Goal: Download file/media

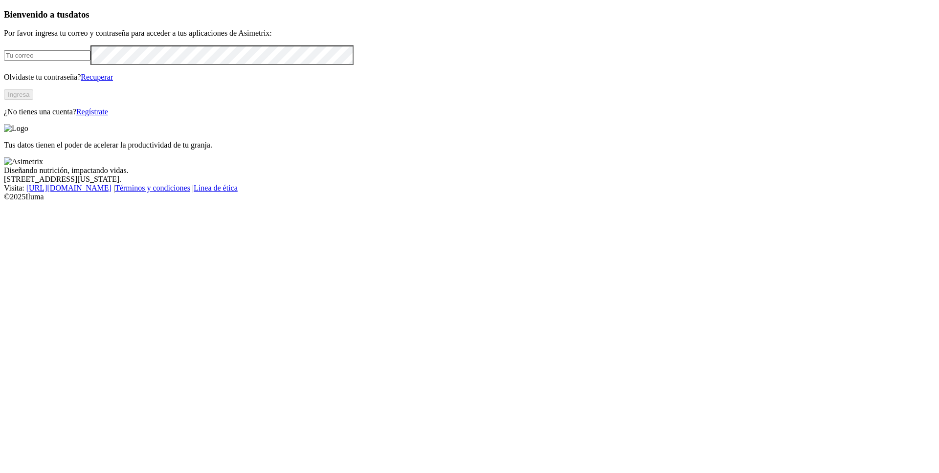
click at [90, 61] on input "email" at bounding box center [47, 55] width 87 height 10
type input "[PERSON_NAME][EMAIL_ADDRESS][PERSON_NAME][DOMAIN_NAME]"
click input "submit" at bounding box center [0, 0] width 0 height 0
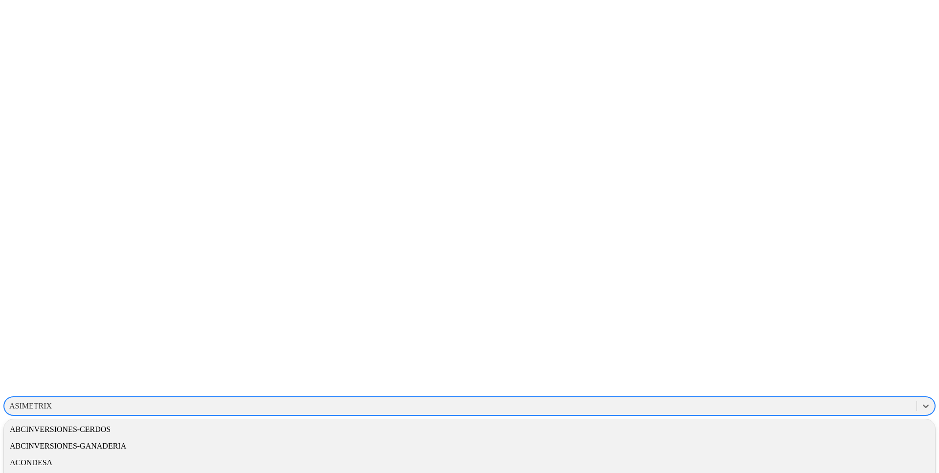
click at [738, 399] on div "ASIMETRIX" at bounding box center [460, 406] width 912 height 15
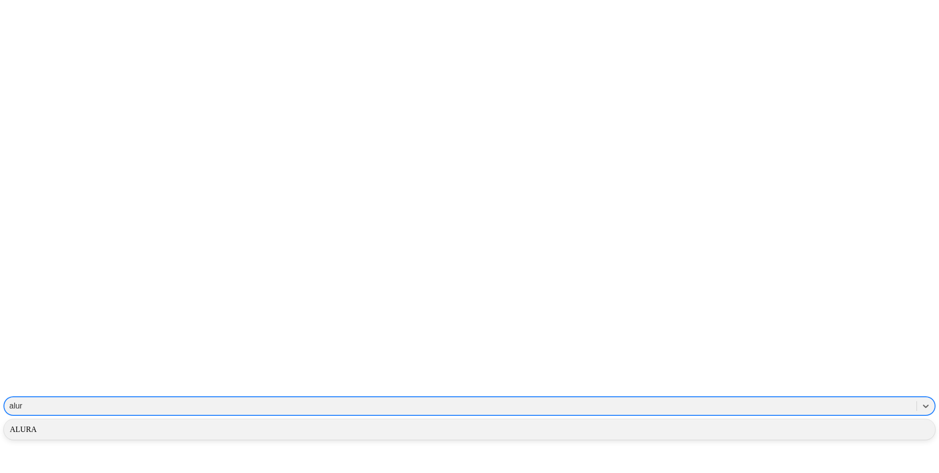
type input "alura"
click at [795, 421] on div "ALURA" at bounding box center [469, 429] width 931 height 17
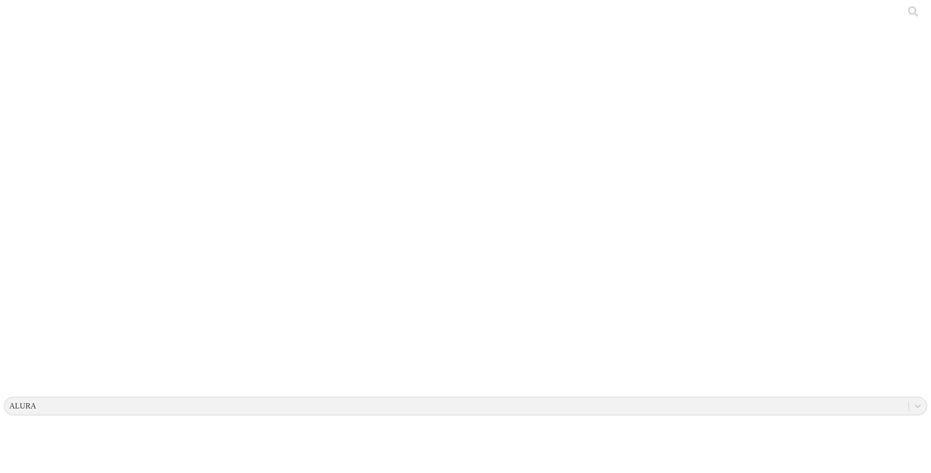
scroll to position [270, 0]
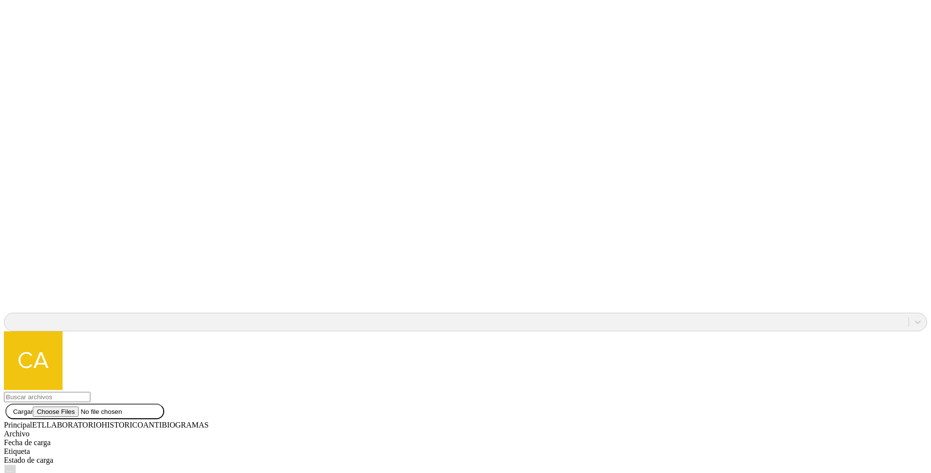
scroll to position [873, 0]
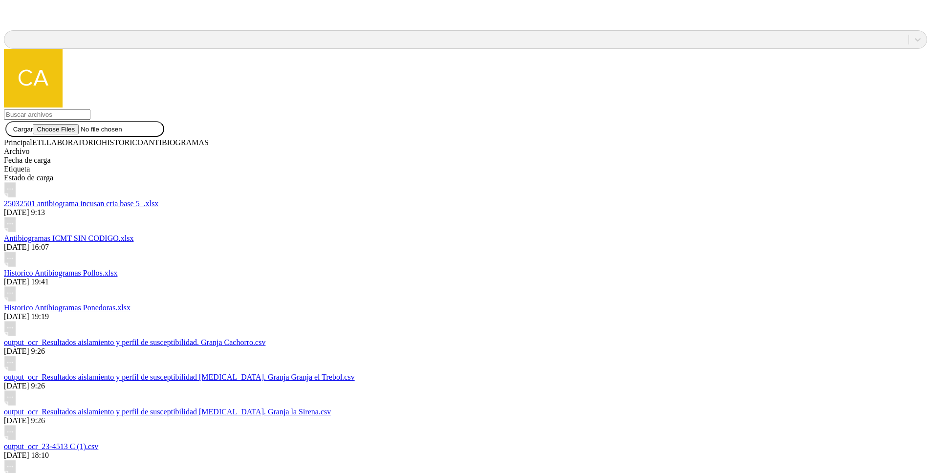
scroll to position [1257, 0]
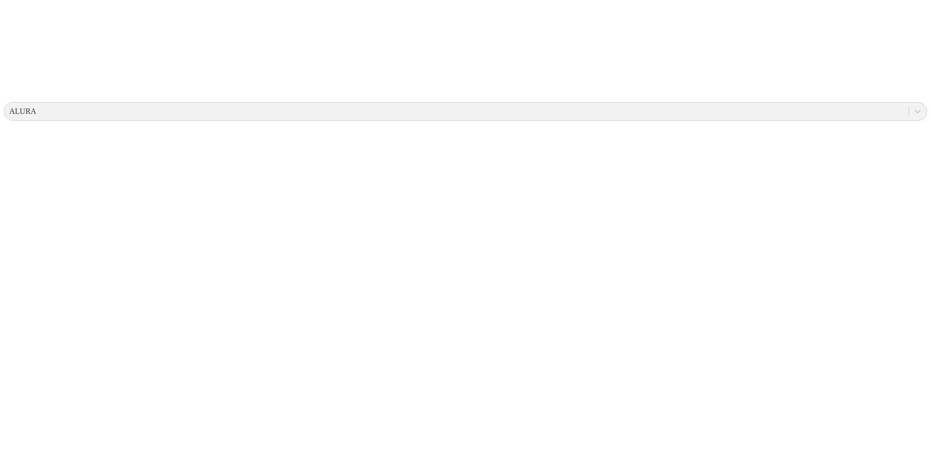
scroll to position [0, 0]
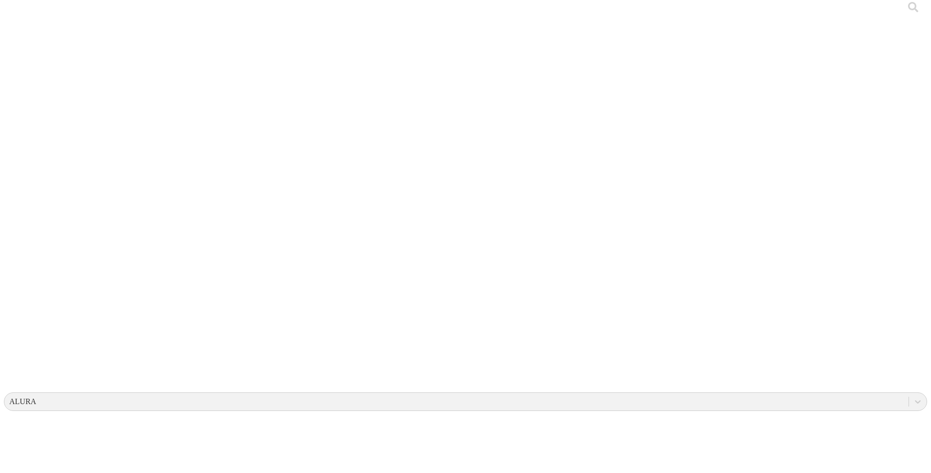
scroll to position [125, 0]
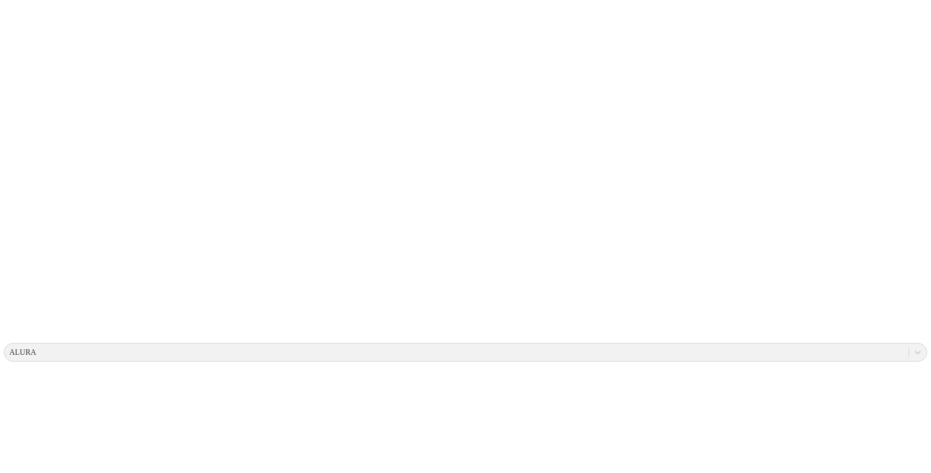
scroll to position [0, 0]
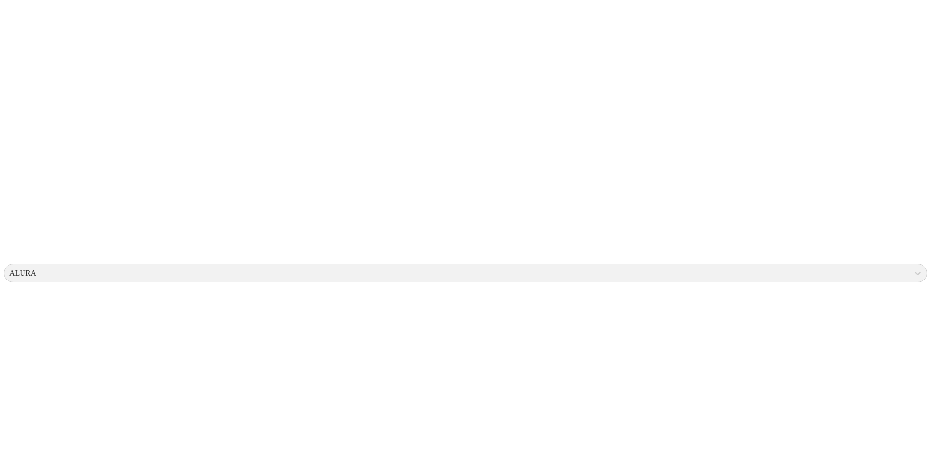
scroll to position [278, 0]
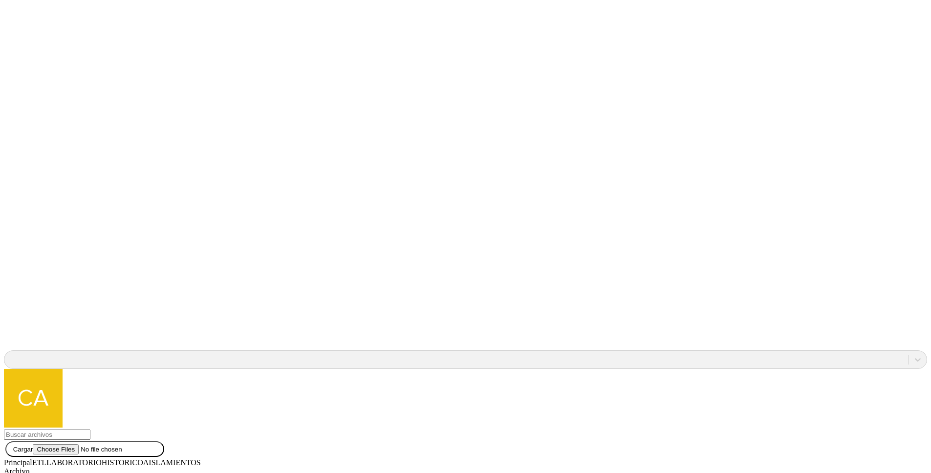
scroll to position [881, 0]
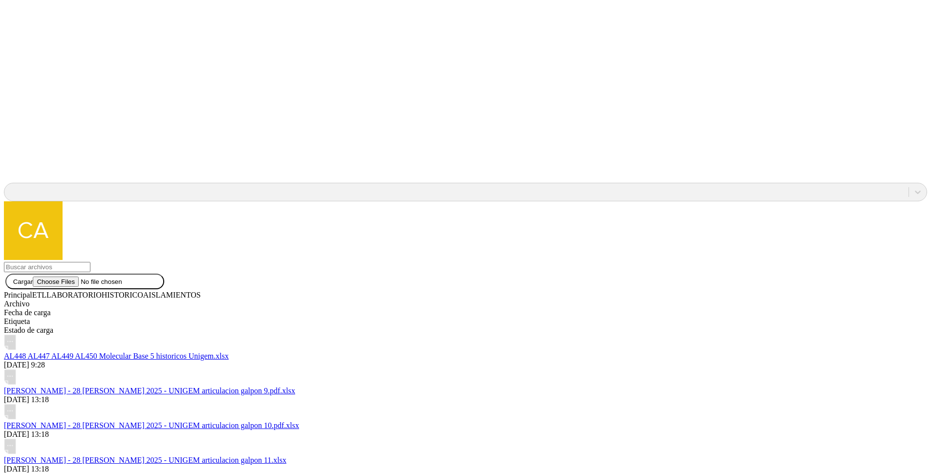
scroll to position [1444, 0]
